Goal: Information Seeking & Learning: Learn about a topic

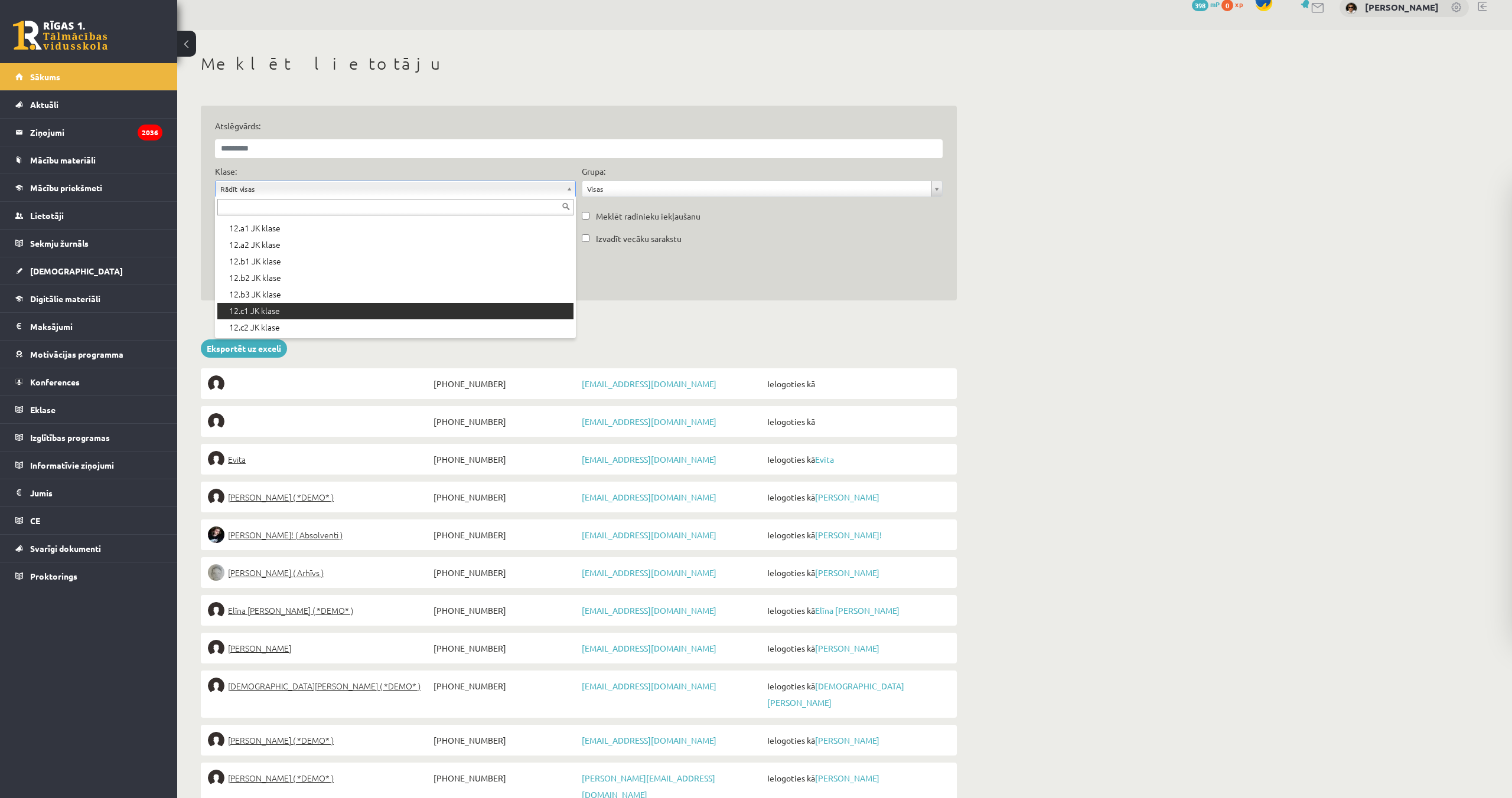
scroll to position [20, 0]
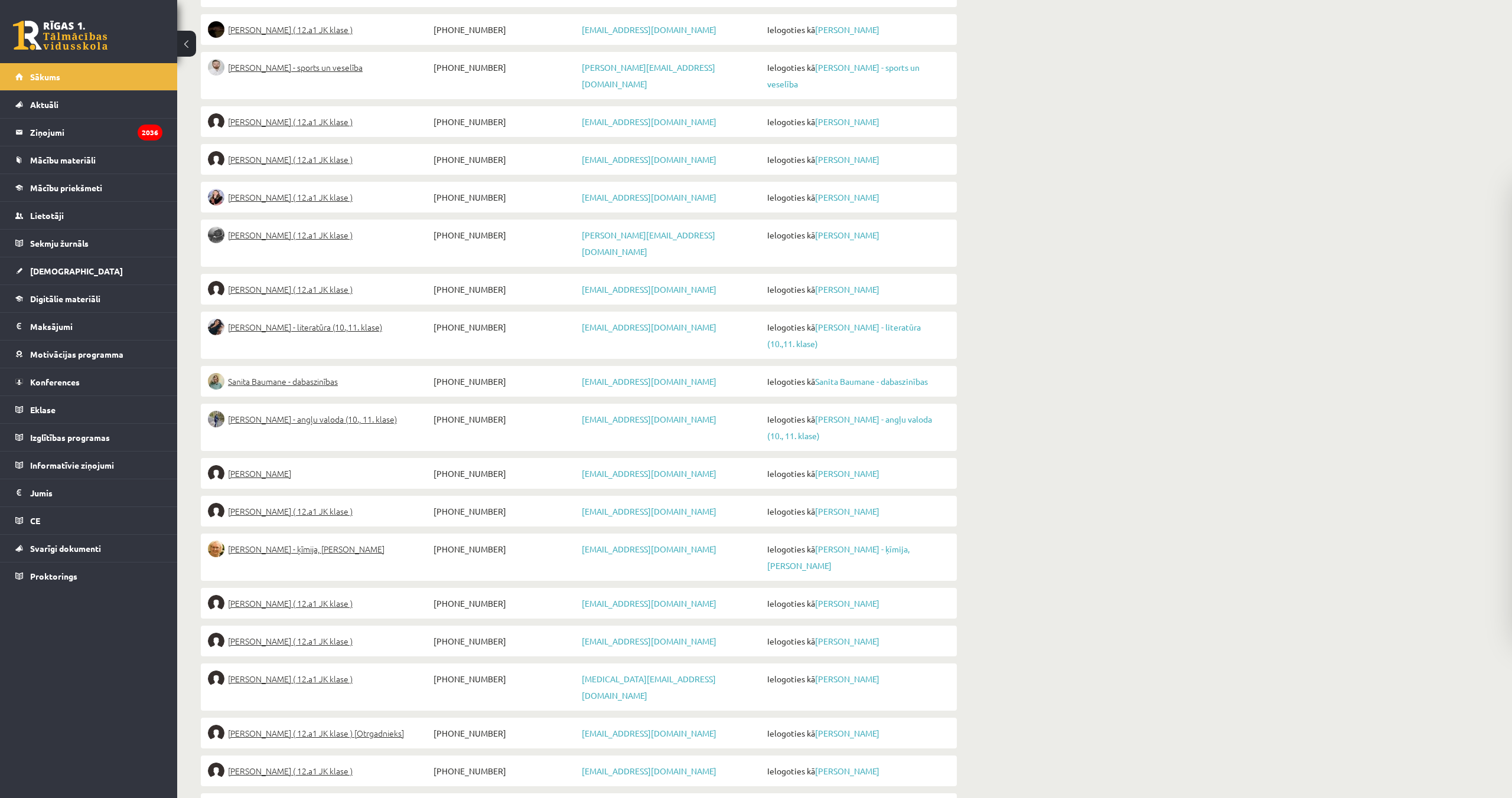
scroll to position [442, 0]
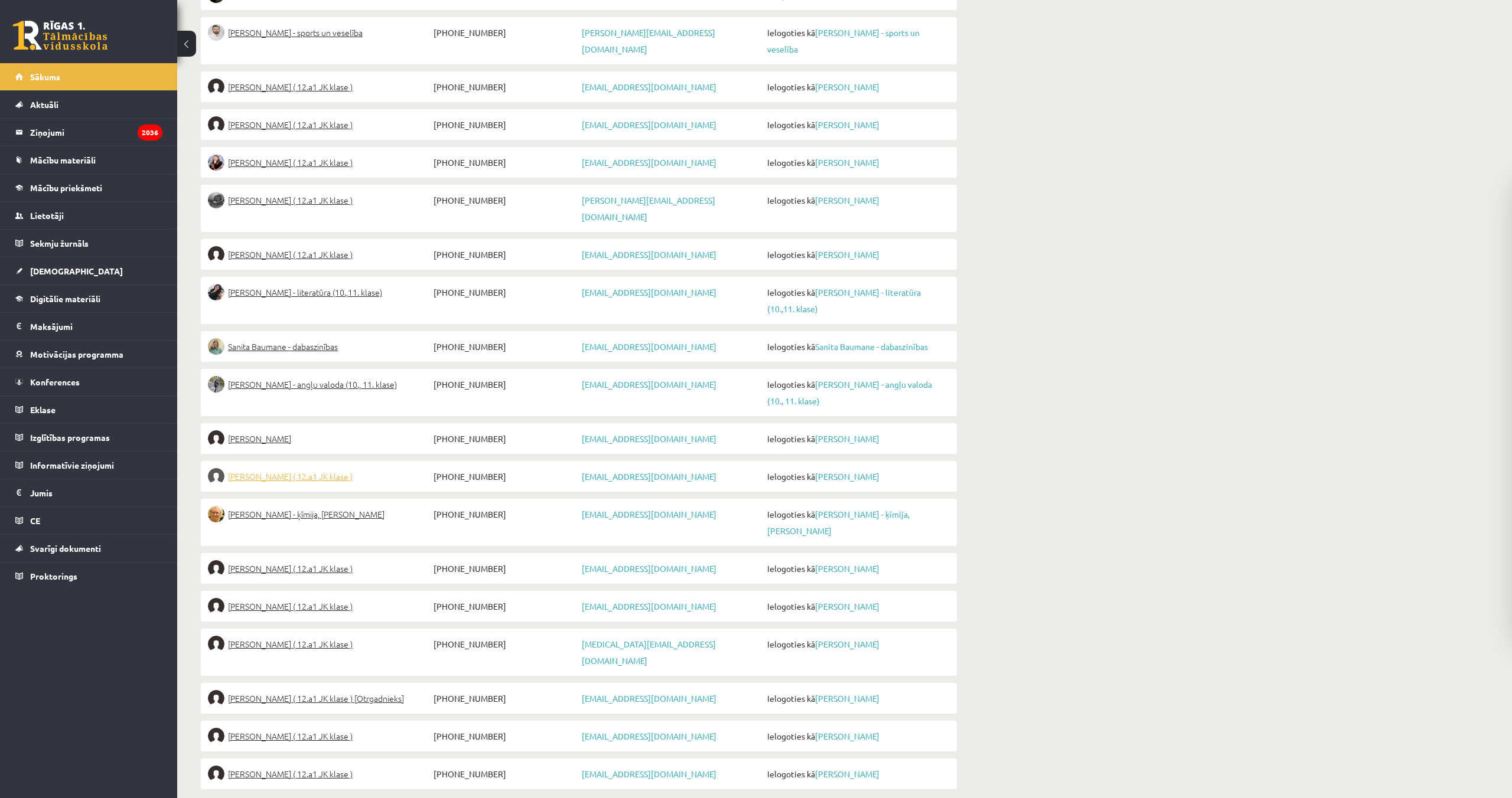
click at [285, 468] on span "Samanta Bērziņa ( 12.a1 JK klase )" at bounding box center [290, 477] width 125 height 17
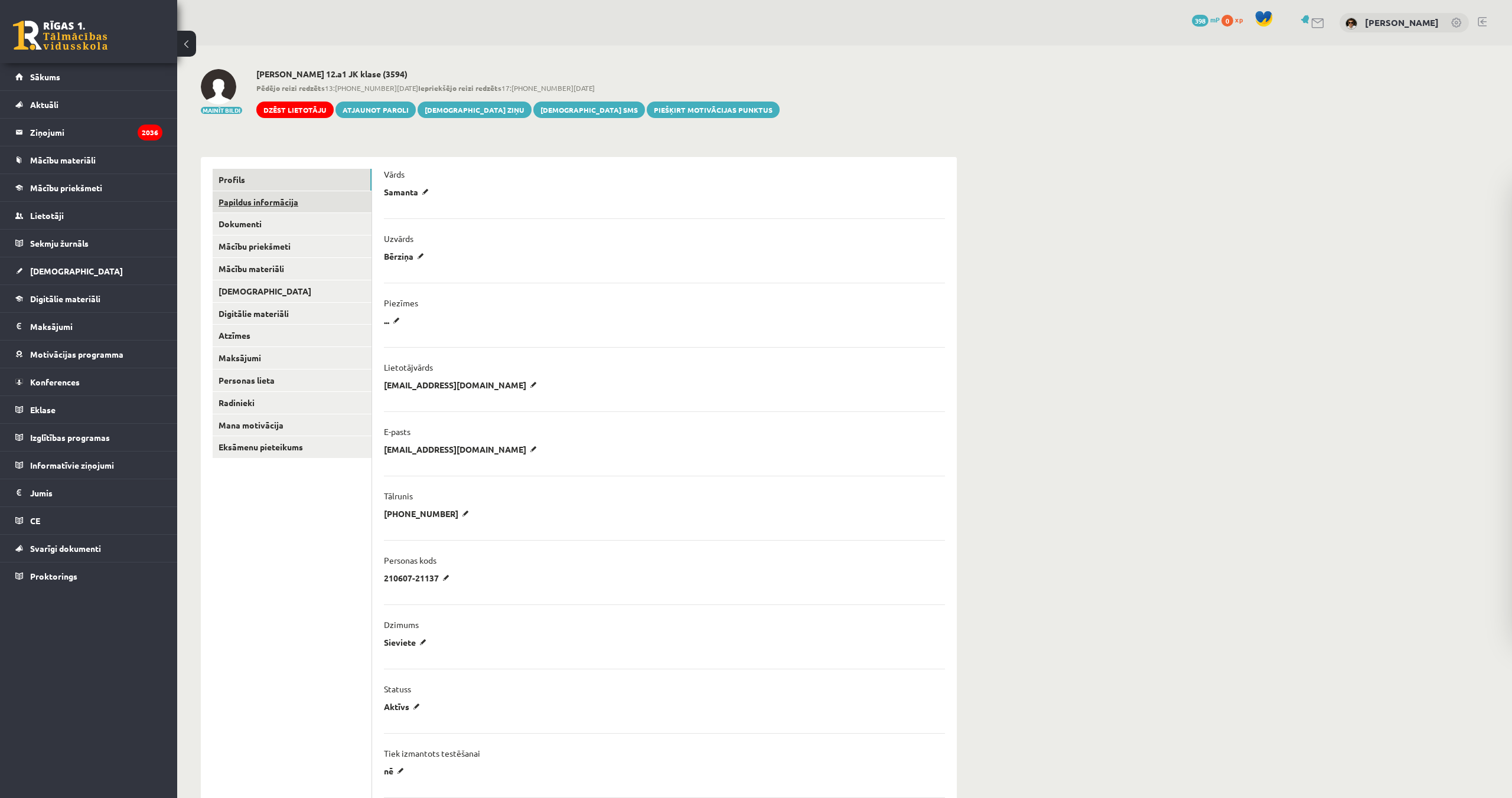
click at [264, 202] on link "Papildus informācija" at bounding box center [292, 202] width 159 height 22
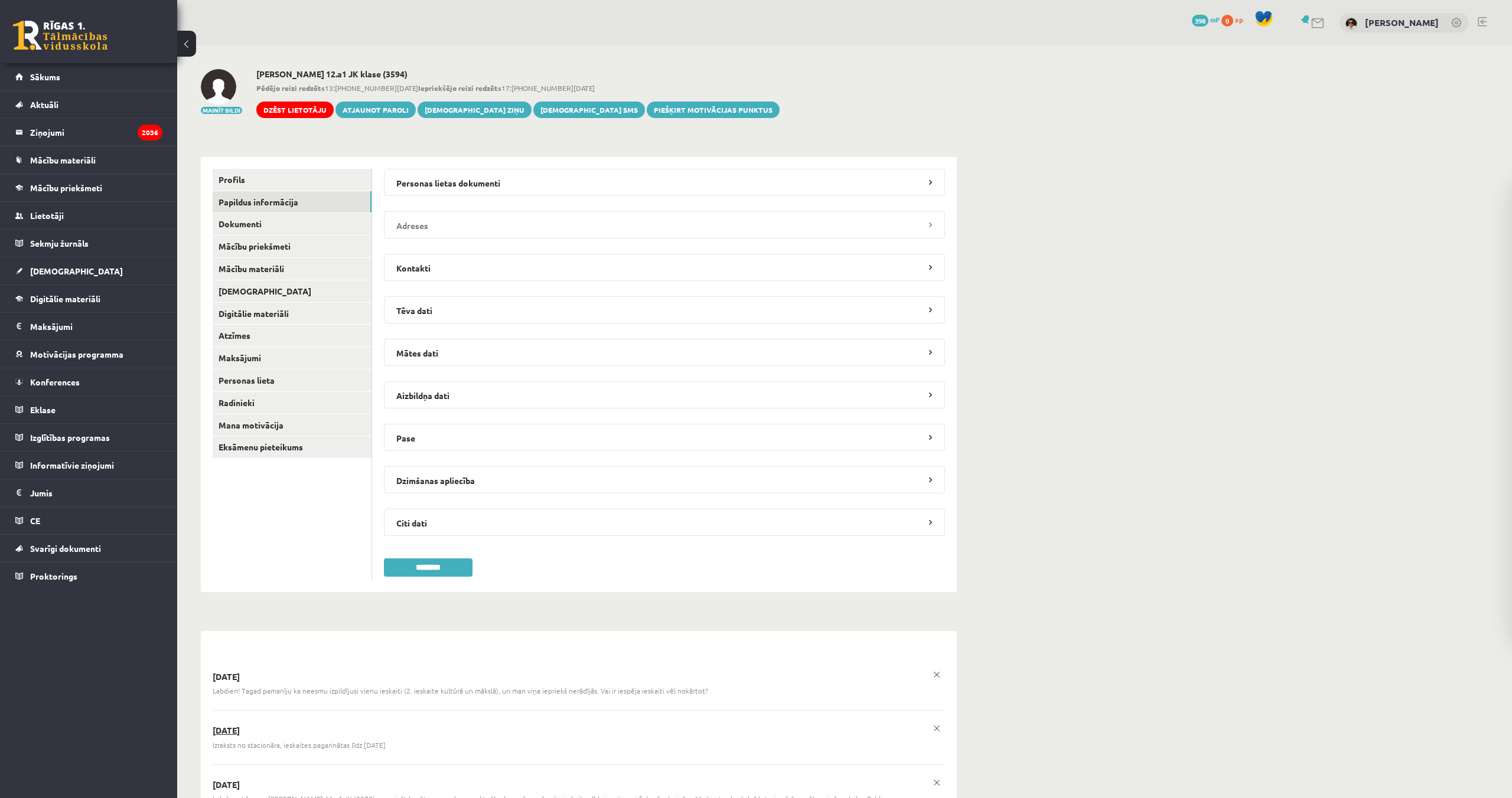
click at [428, 226] on legend "Adreses" at bounding box center [664, 225] width 561 height 27
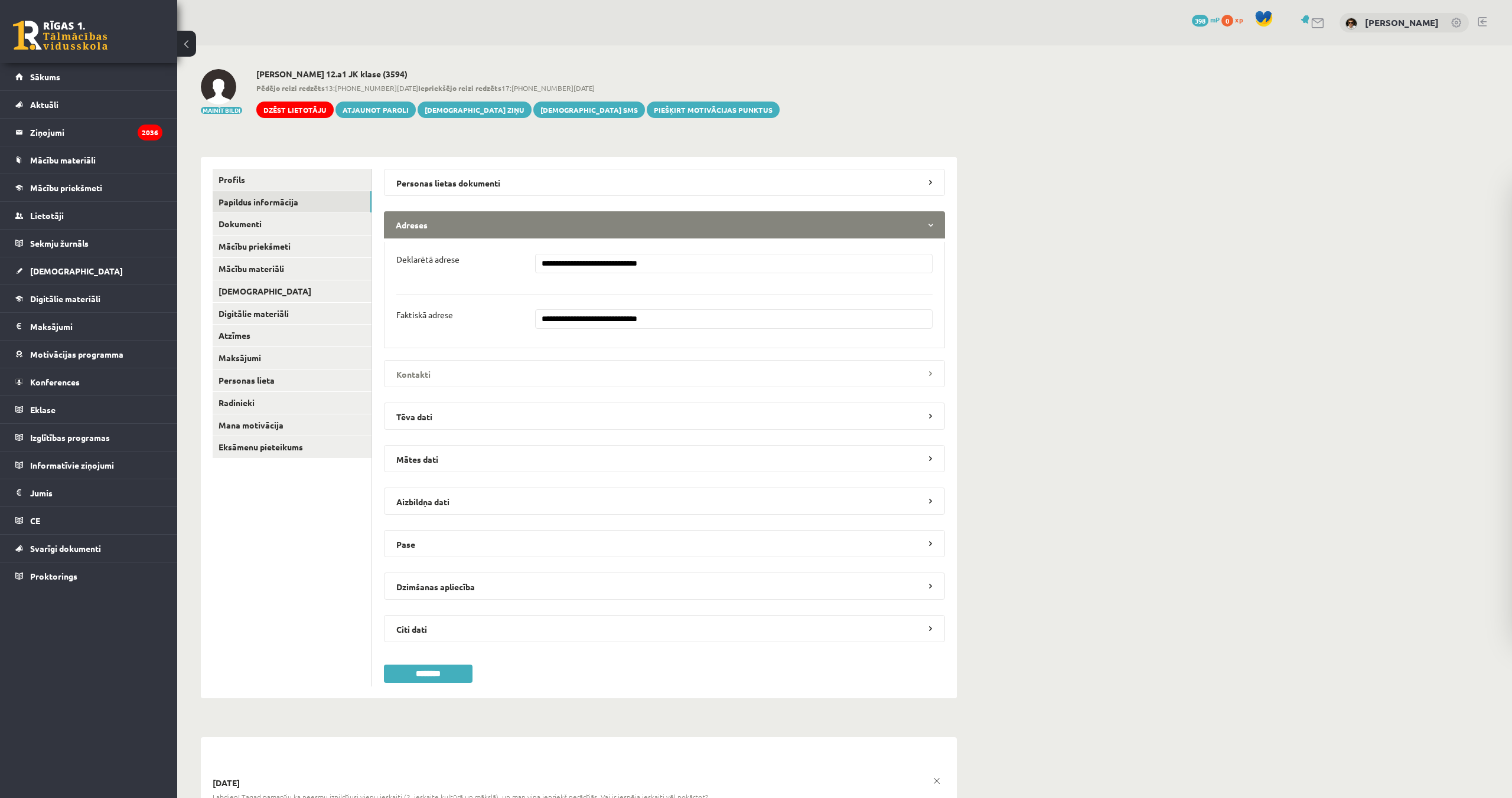
click at [414, 373] on legend "Kontakti" at bounding box center [664, 373] width 561 height 27
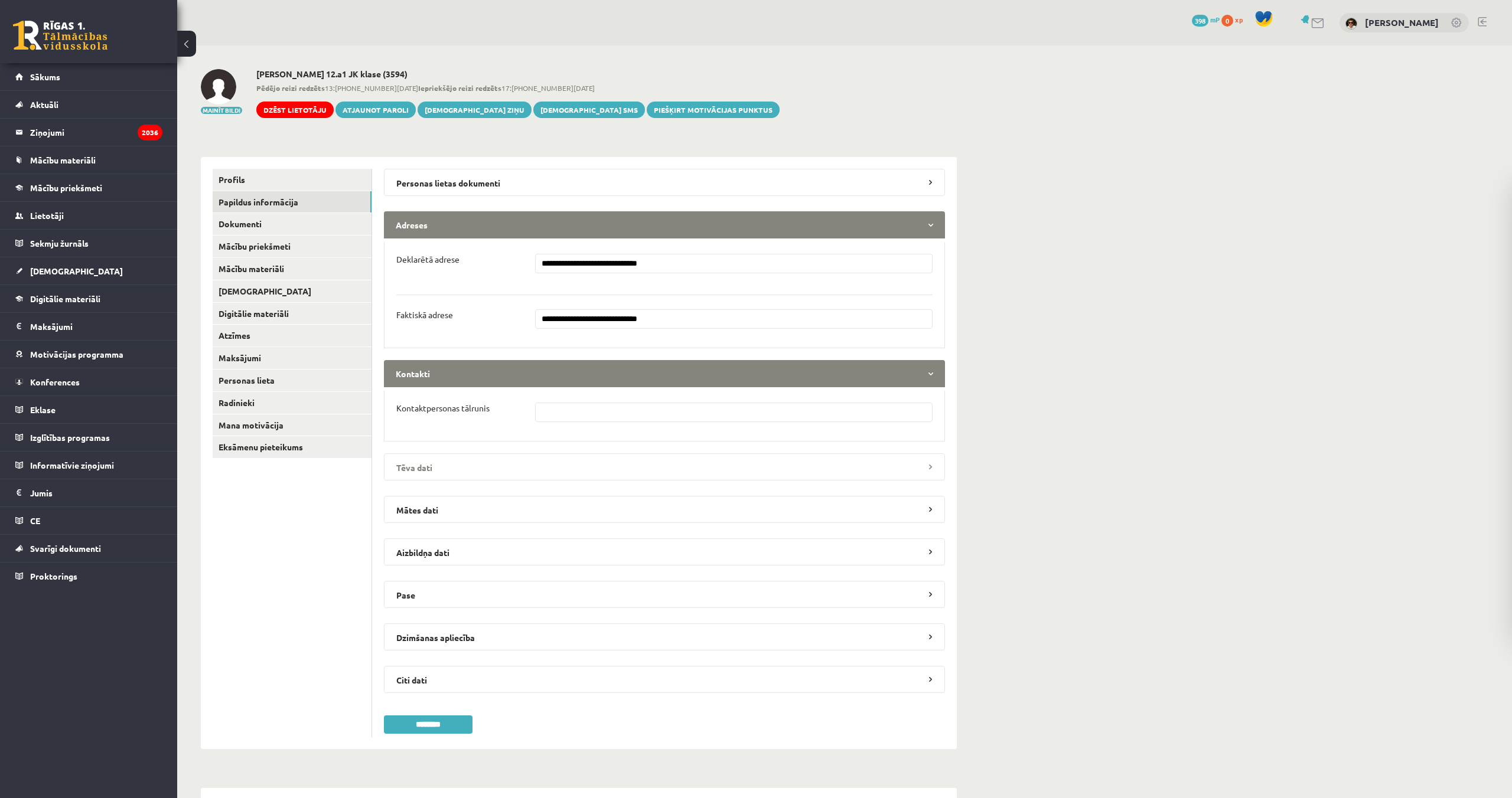
click at [423, 472] on legend "Tēva dati" at bounding box center [664, 467] width 561 height 27
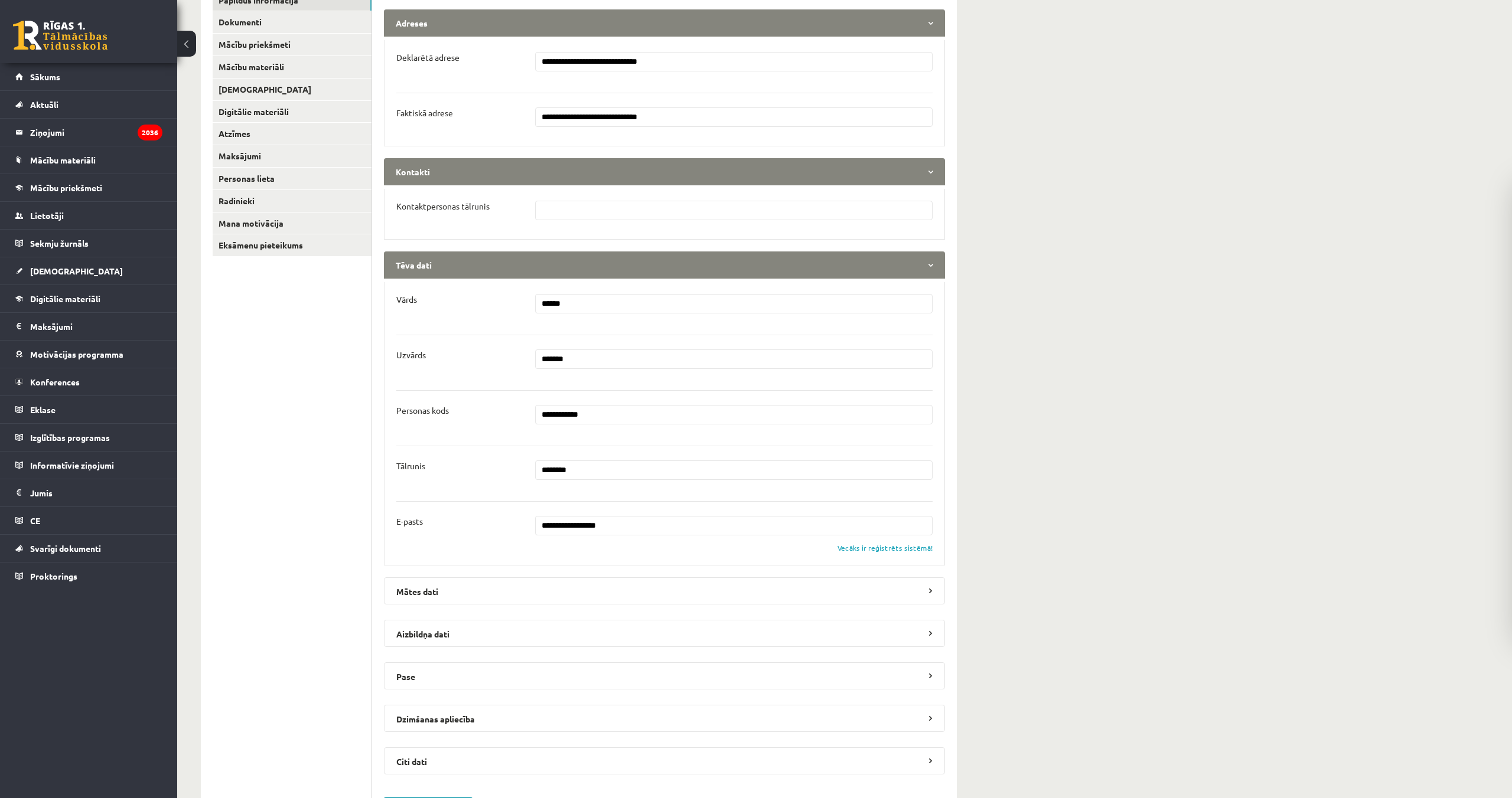
scroll to position [226, 0]
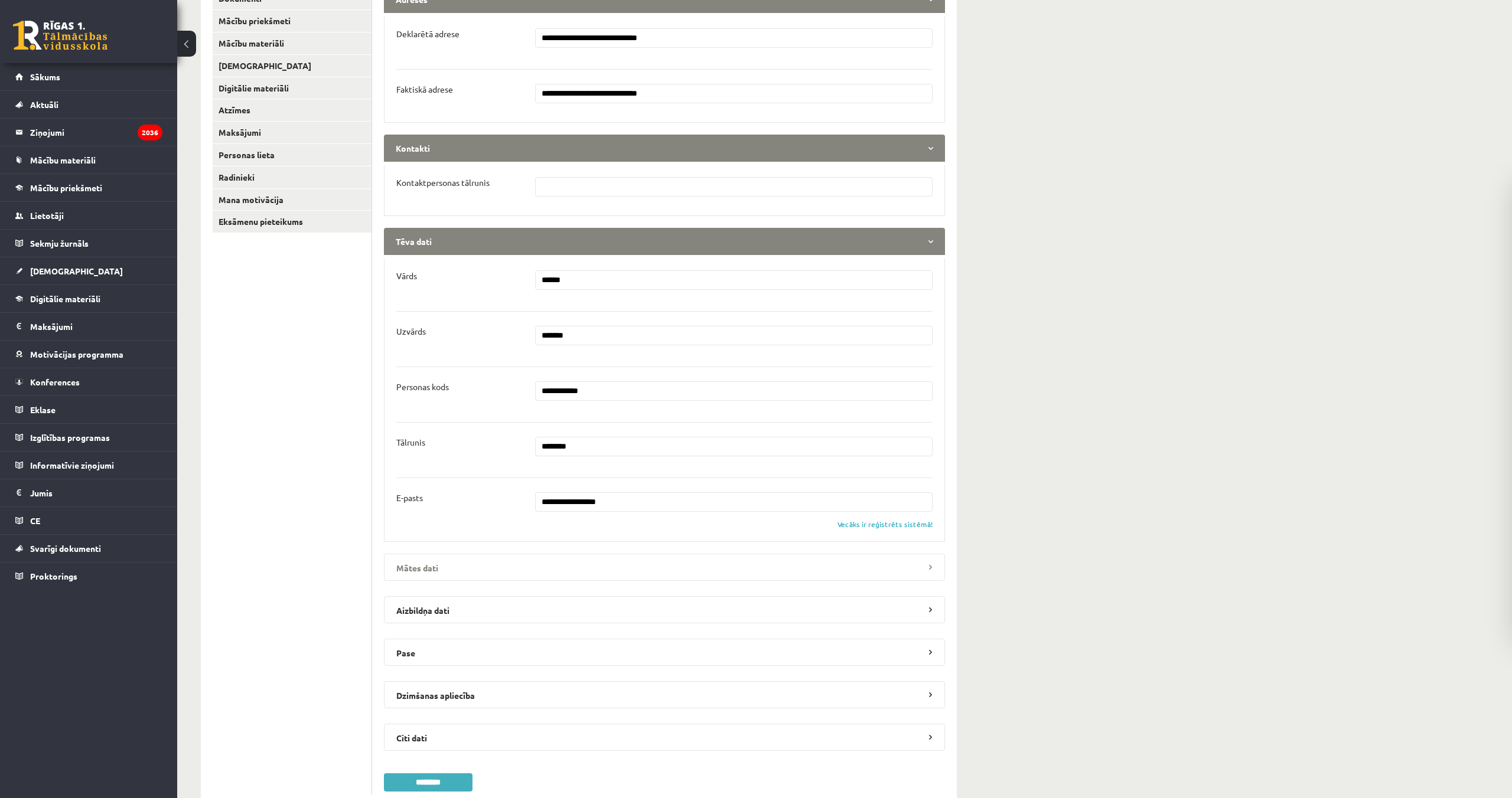
click at [428, 569] on legend "Mātes dati" at bounding box center [664, 568] width 561 height 27
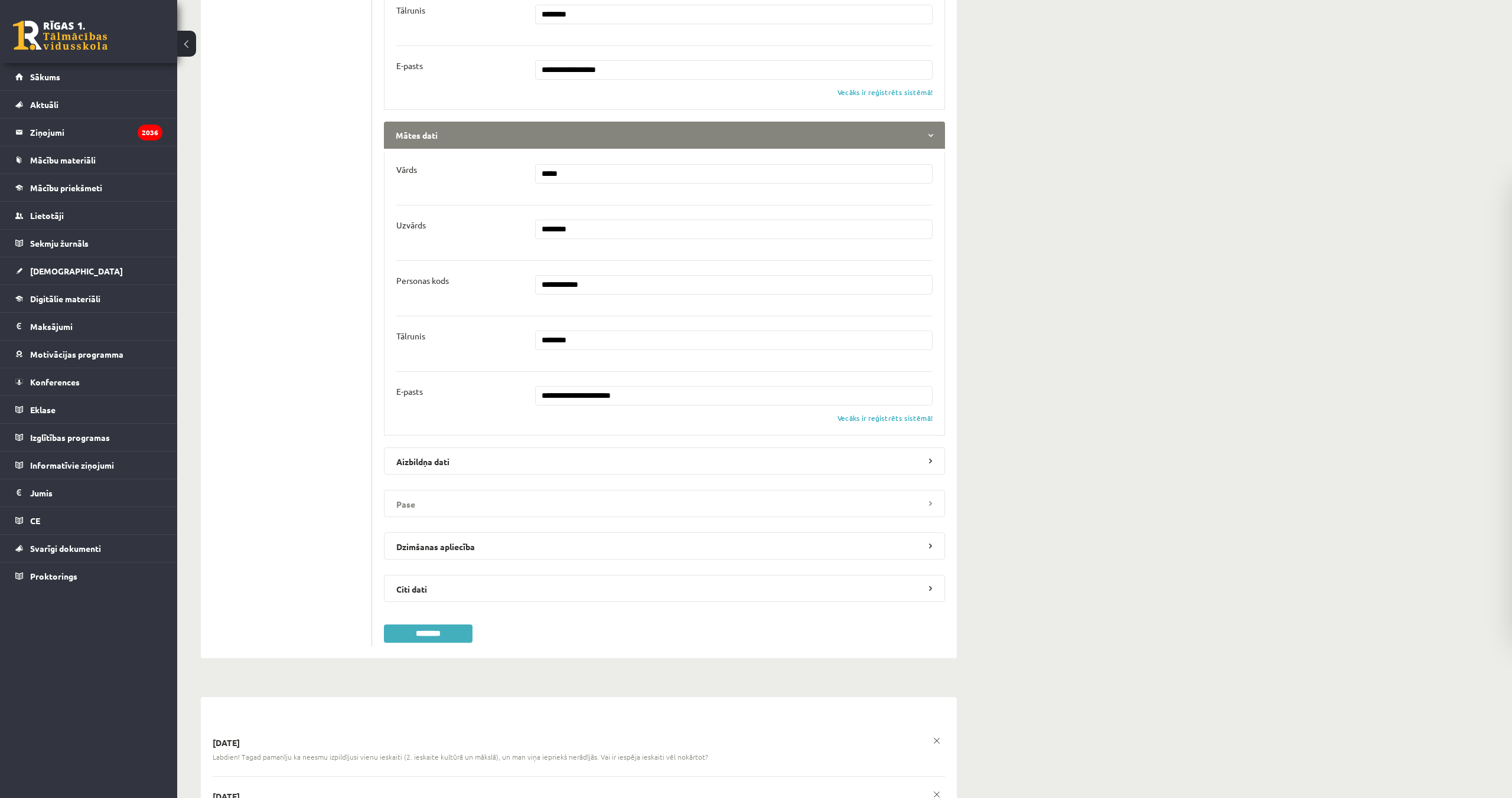
click at [424, 508] on legend "Pase" at bounding box center [664, 503] width 561 height 27
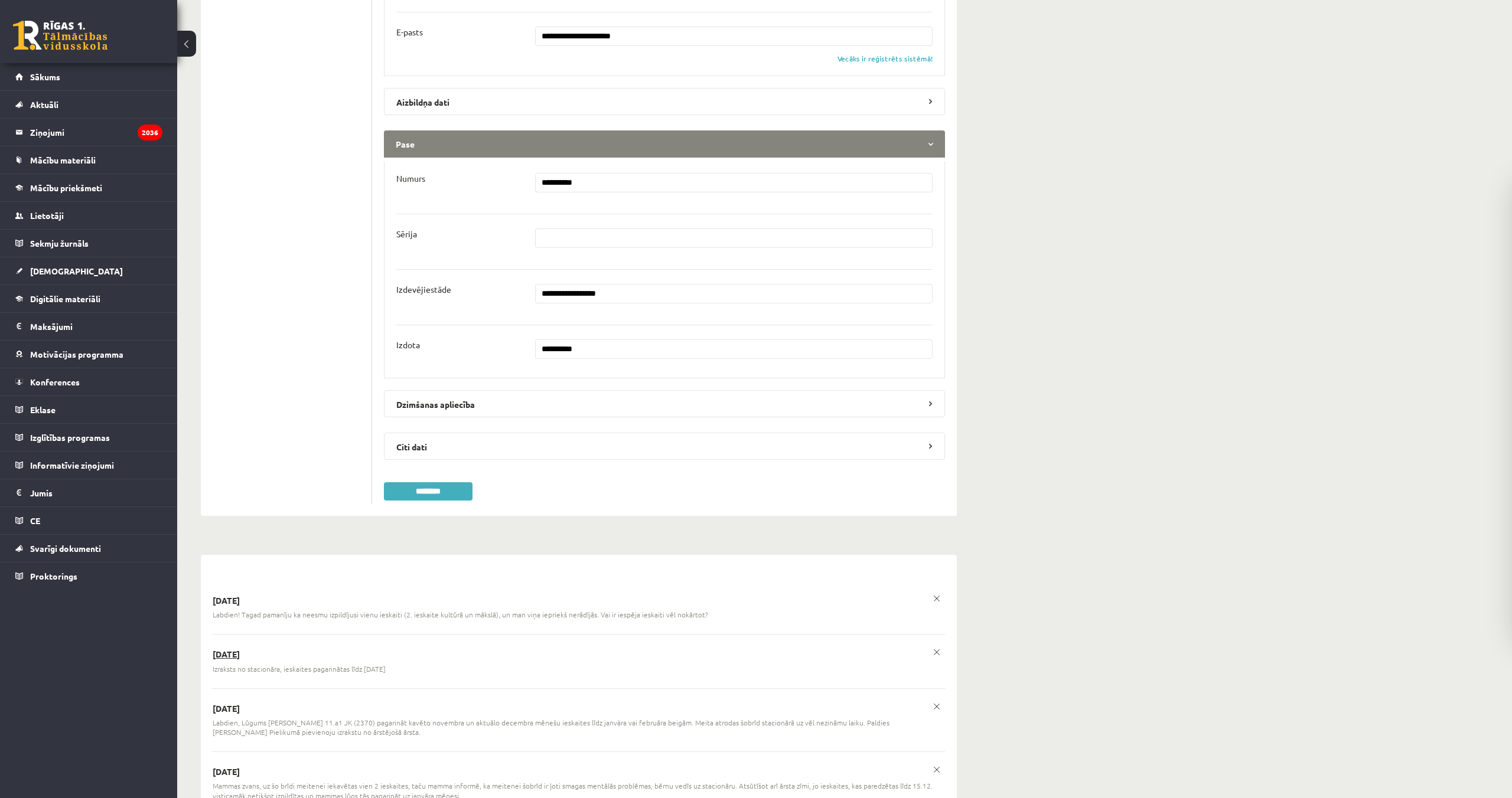
scroll to position [1020, 0]
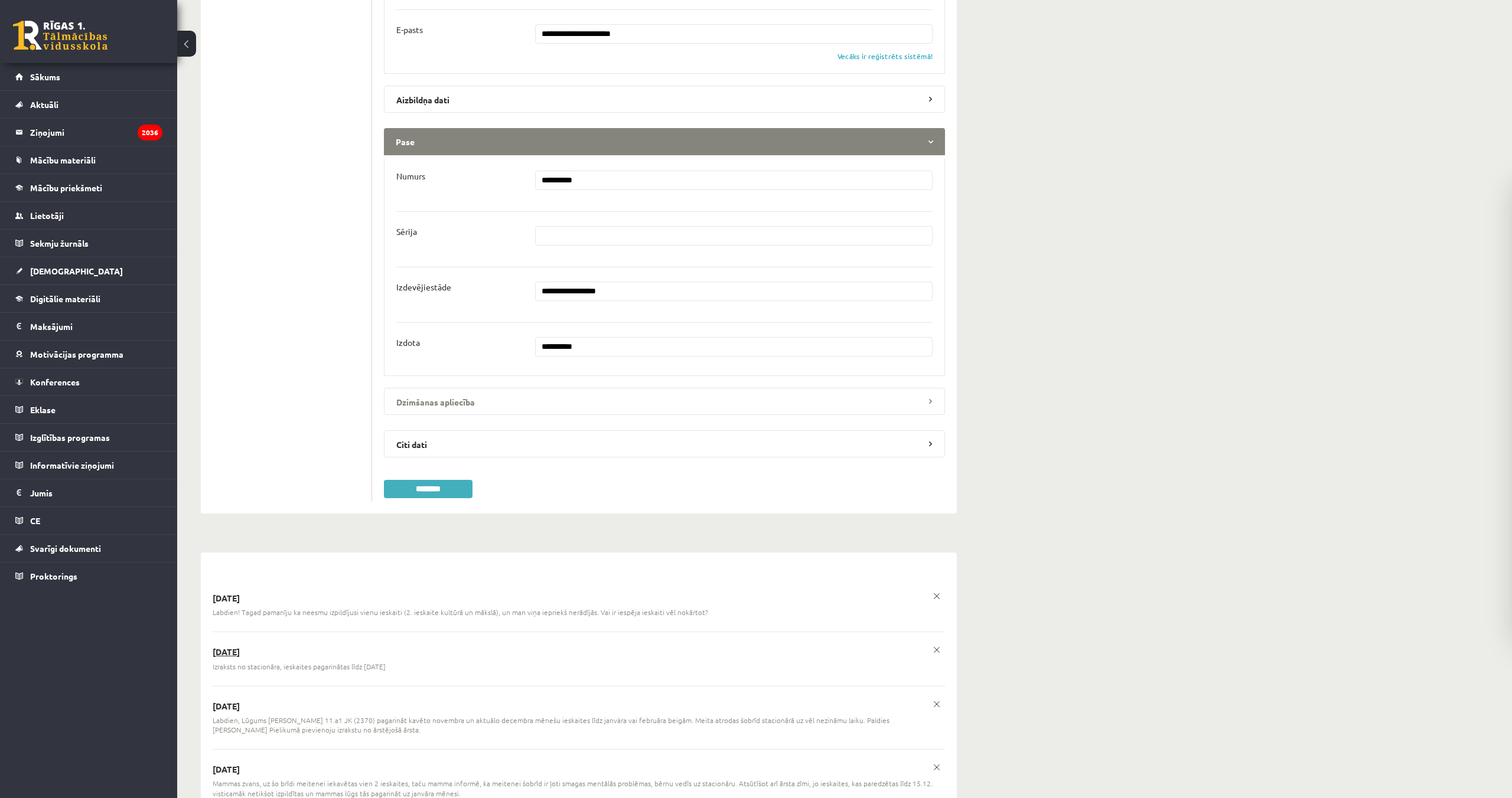
click at [414, 401] on legend "Dzimšanas apliecība" at bounding box center [664, 401] width 561 height 27
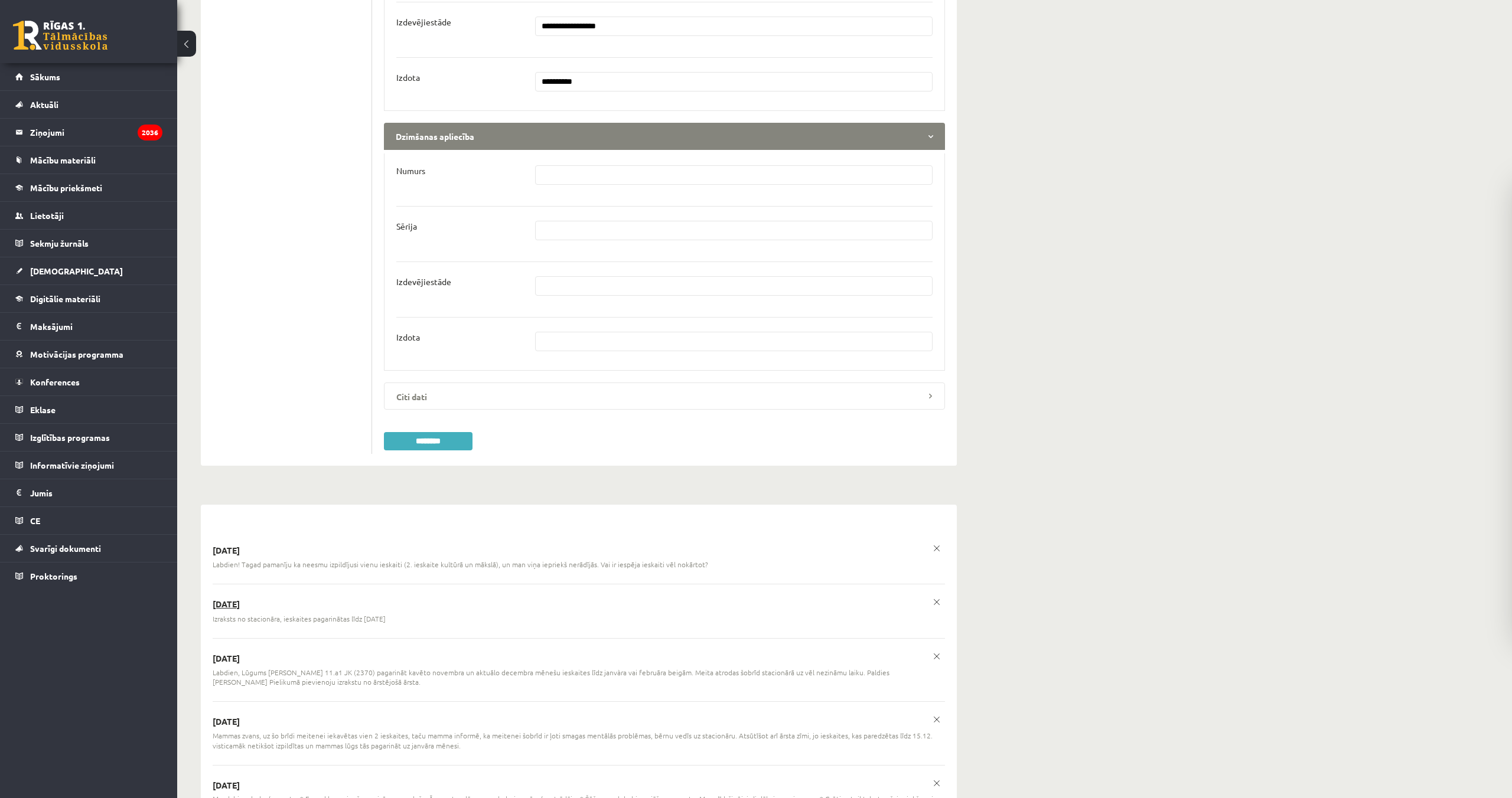
scroll to position [1290, 0]
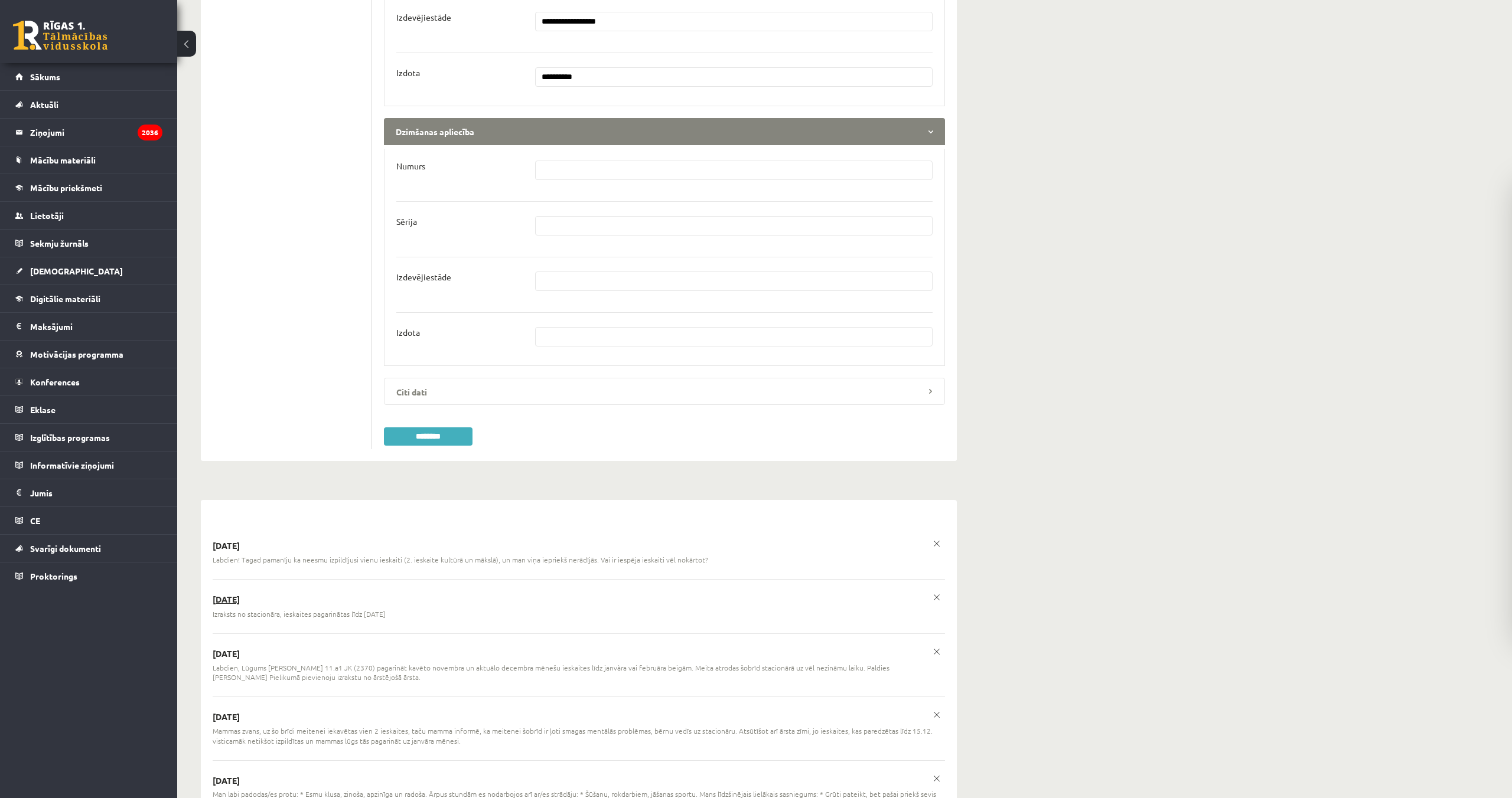
click at [405, 399] on legend "Citi dati" at bounding box center [664, 391] width 561 height 27
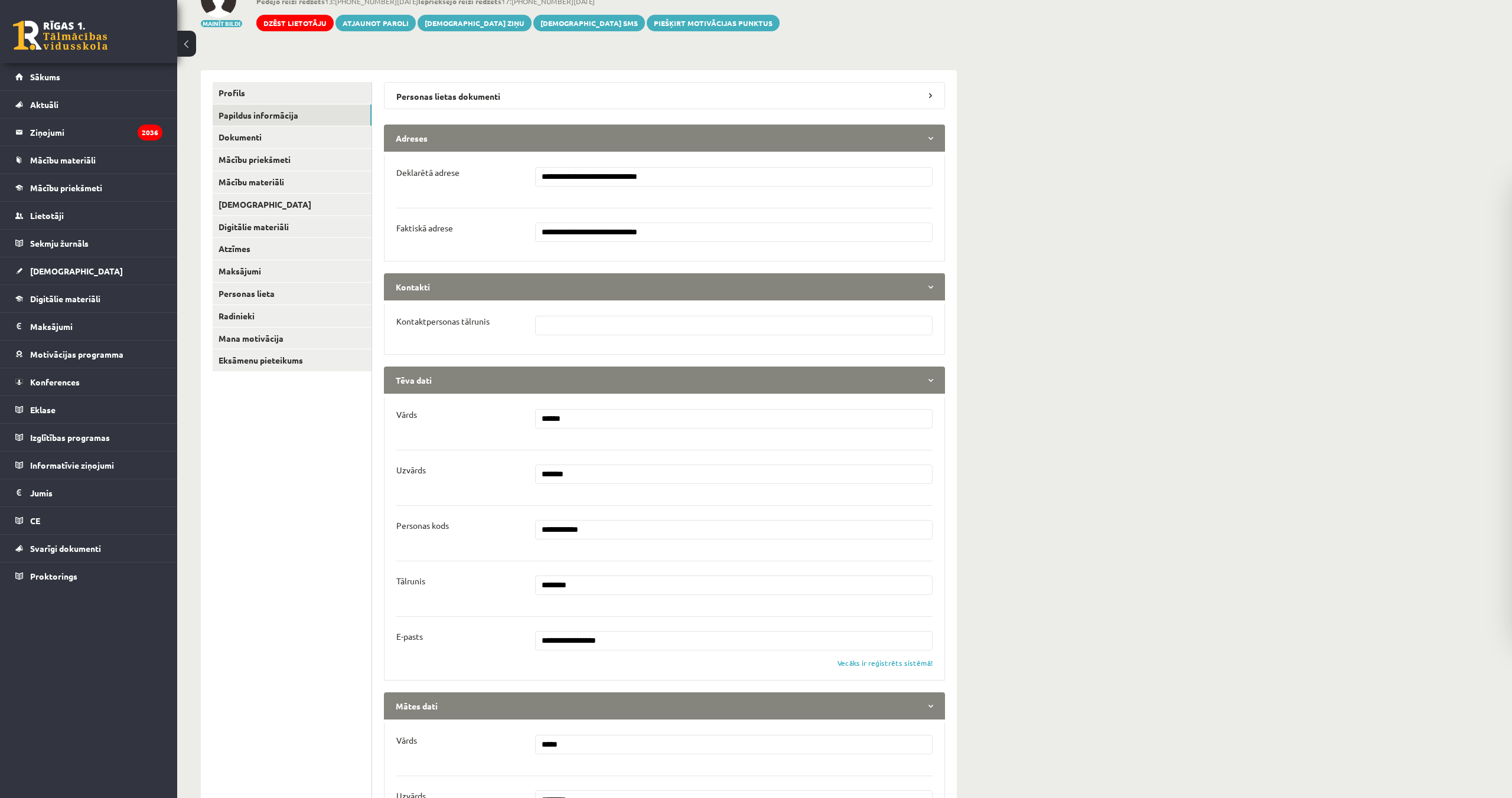
scroll to position [0, 0]
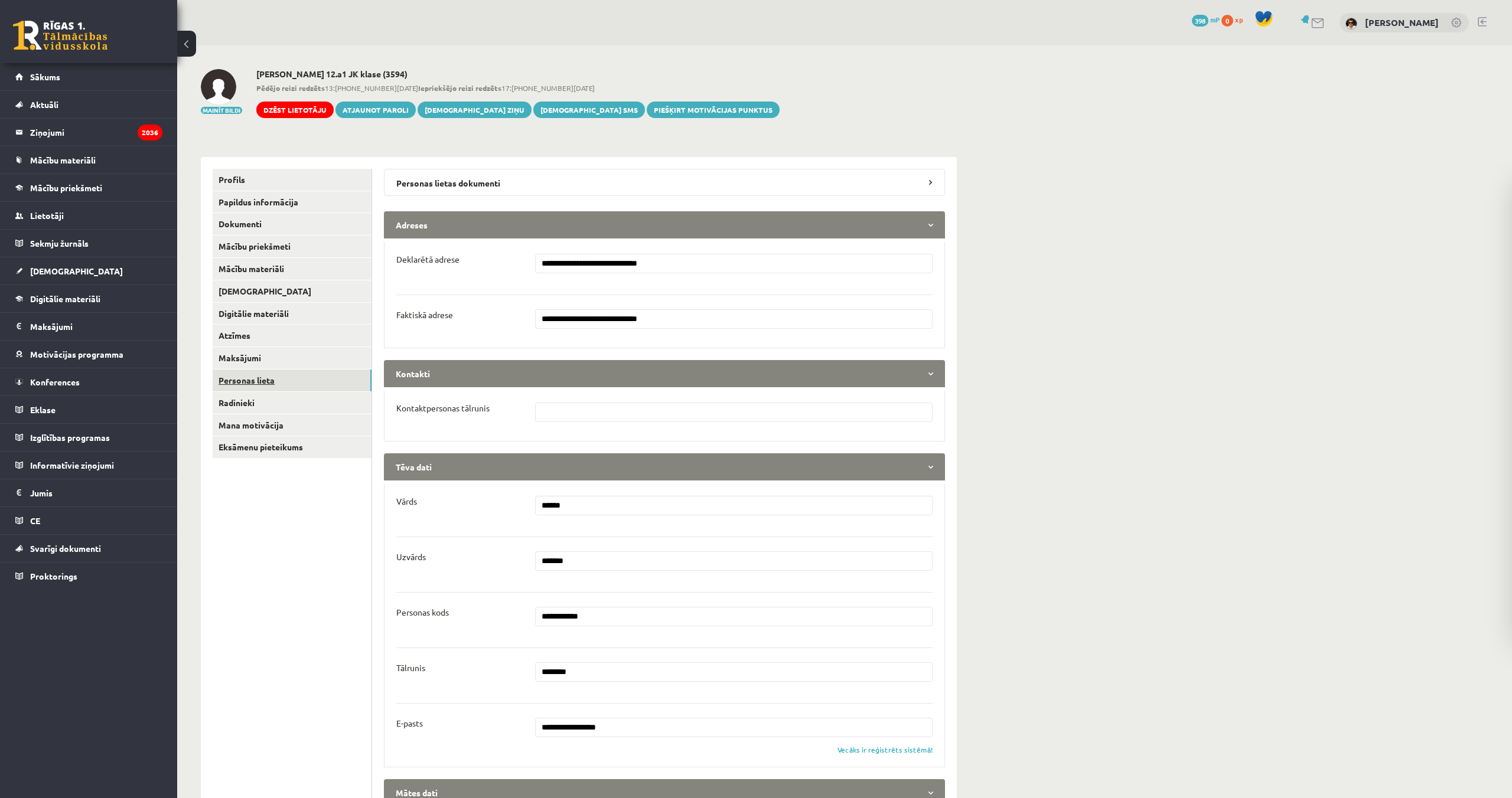
click at [244, 378] on link "Personas lieta" at bounding box center [292, 380] width 159 height 22
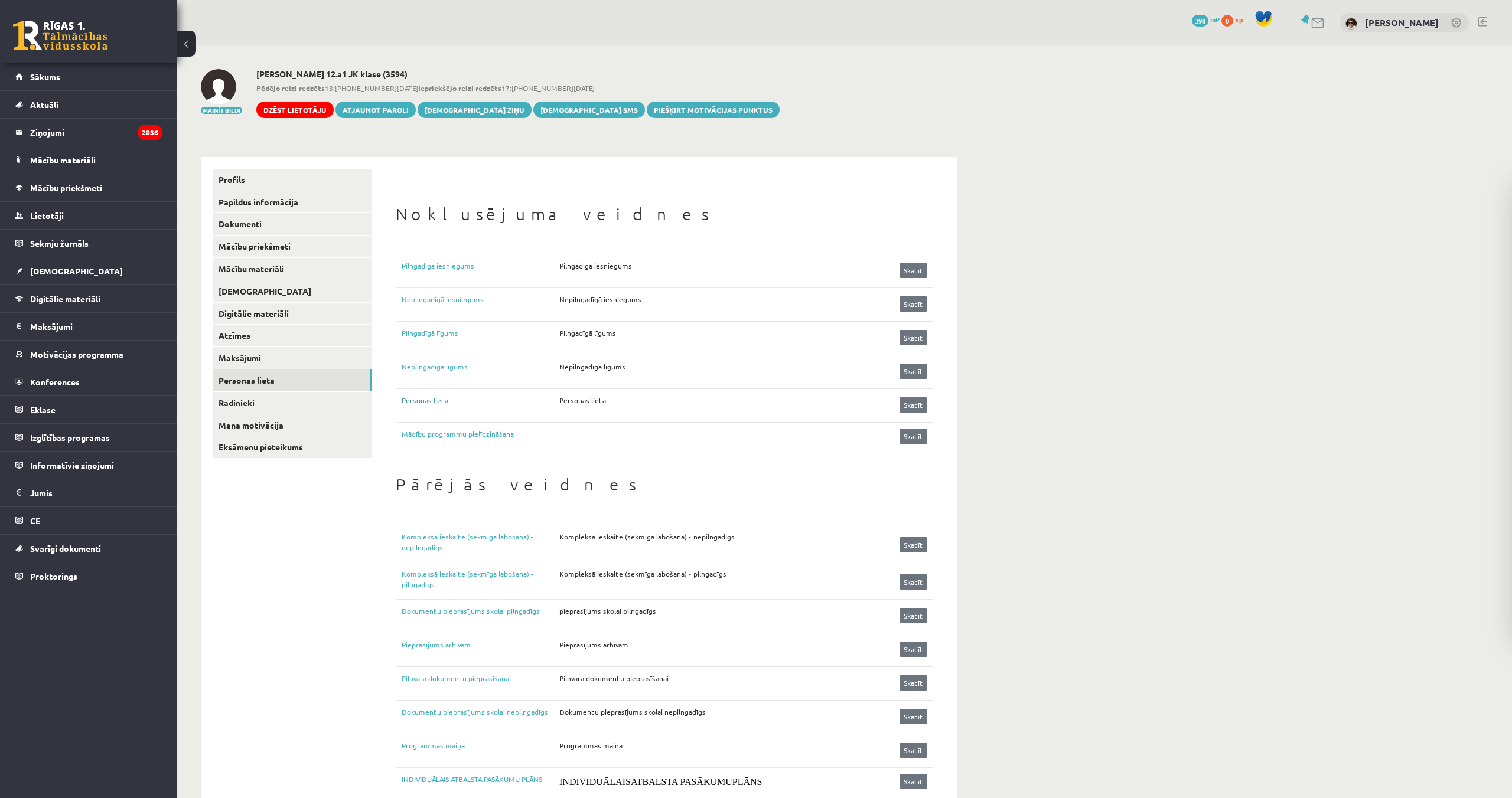
click at [421, 402] on link "Personas lieta" at bounding box center [480, 403] width 158 height 18
click at [1278, 22] on link at bounding box center [1264, 25] width 27 height 9
